Goal: Navigation & Orientation: Find specific page/section

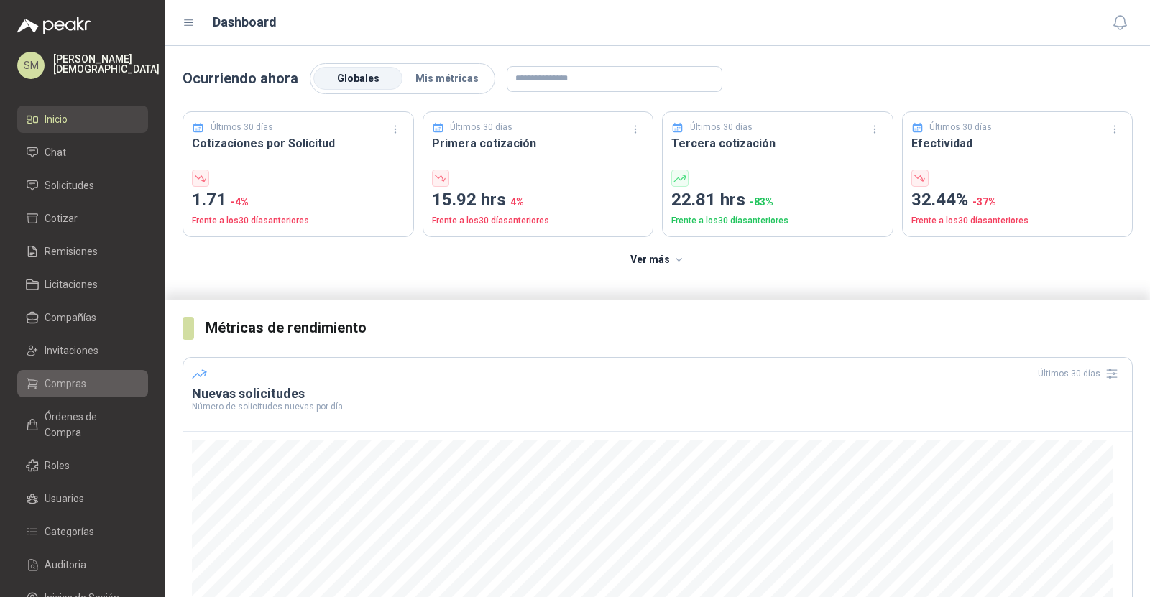
click at [106, 384] on li "Compras" at bounding box center [83, 384] width 114 height 16
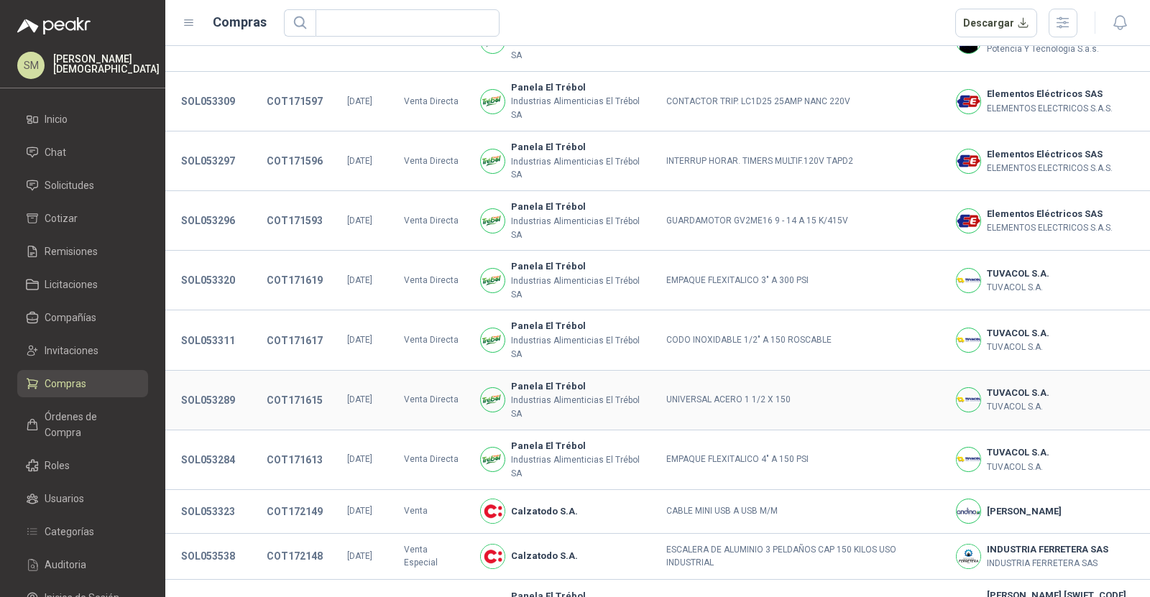
scroll to position [220, 0]
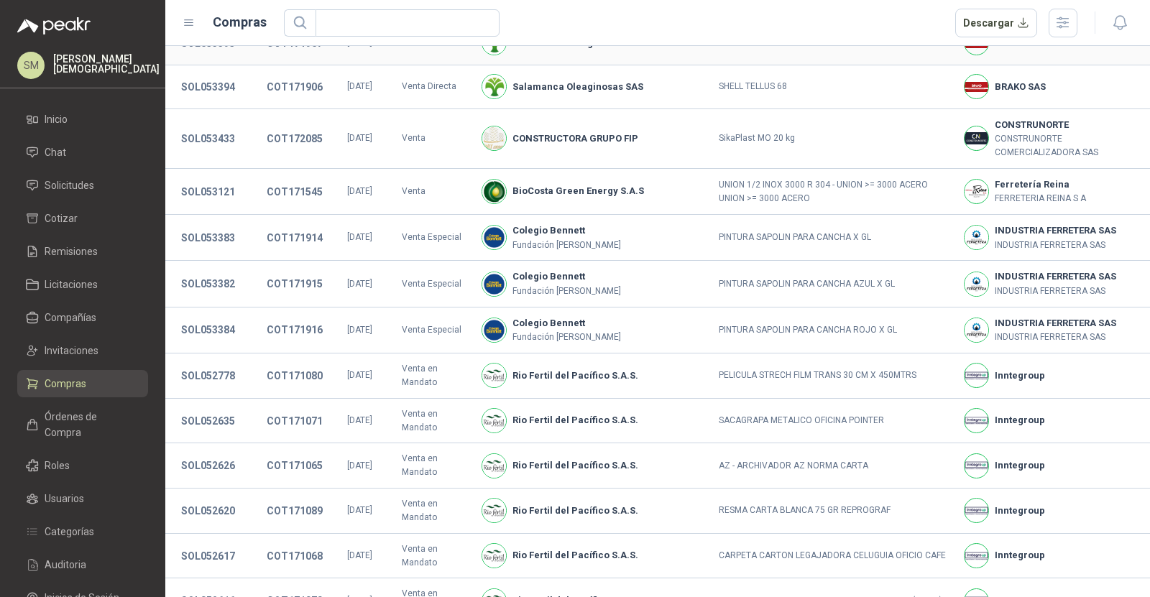
scroll to position [243, 0]
